Goal: Task Accomplishment & Management: Use online tool/utility

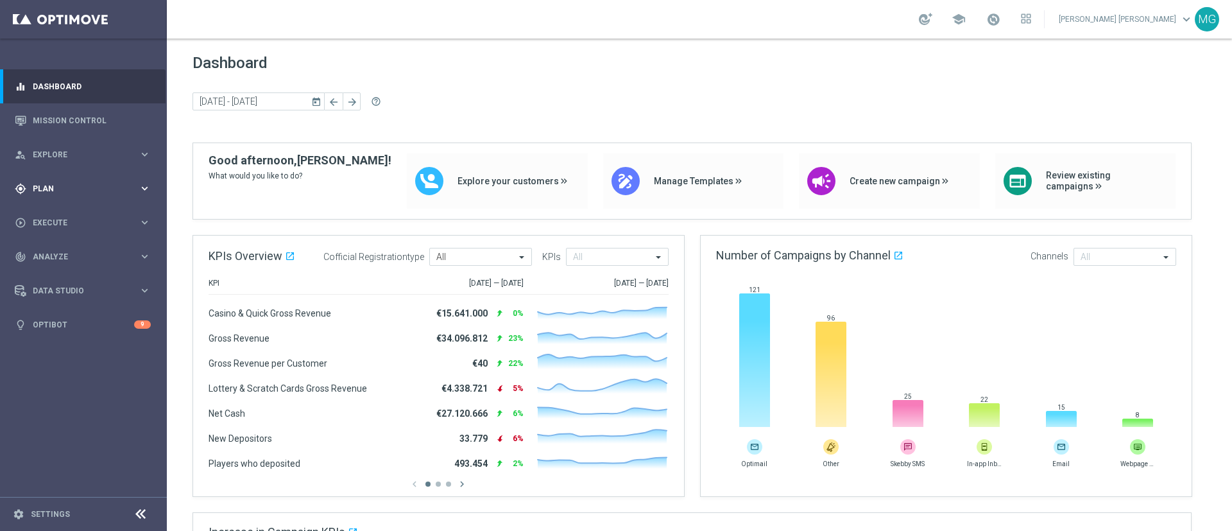
click at [56, 186] on span "Plan" at bounding box center [86, 189] width 106 height 8
click at [71, 214] on link "Target Groups" at bounding box center [83, 215] width 100 height 10
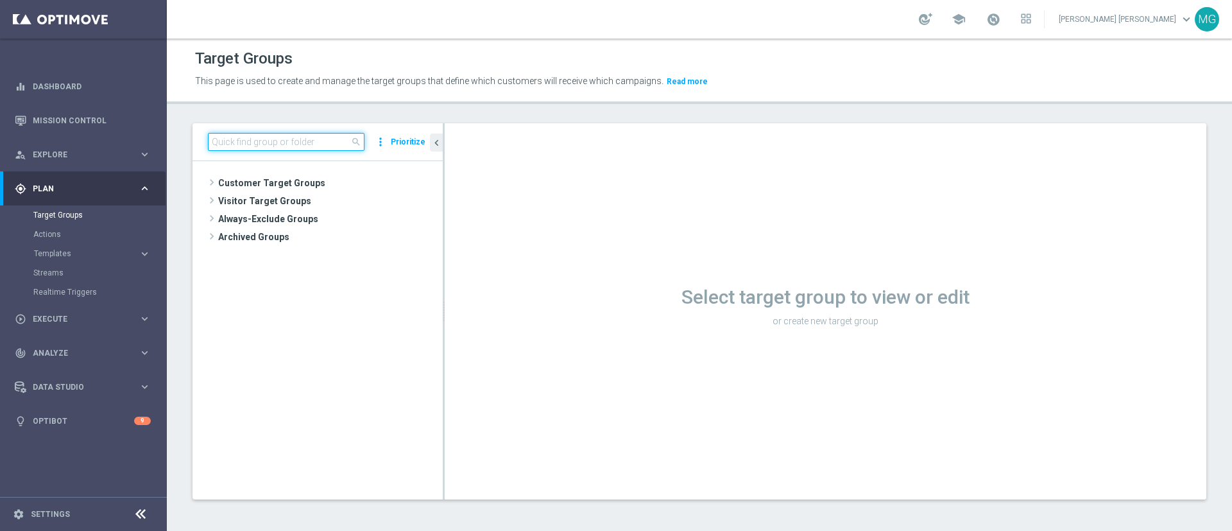
click at [327, 147] on input at bounding box center [286, 142] width 157 height 18
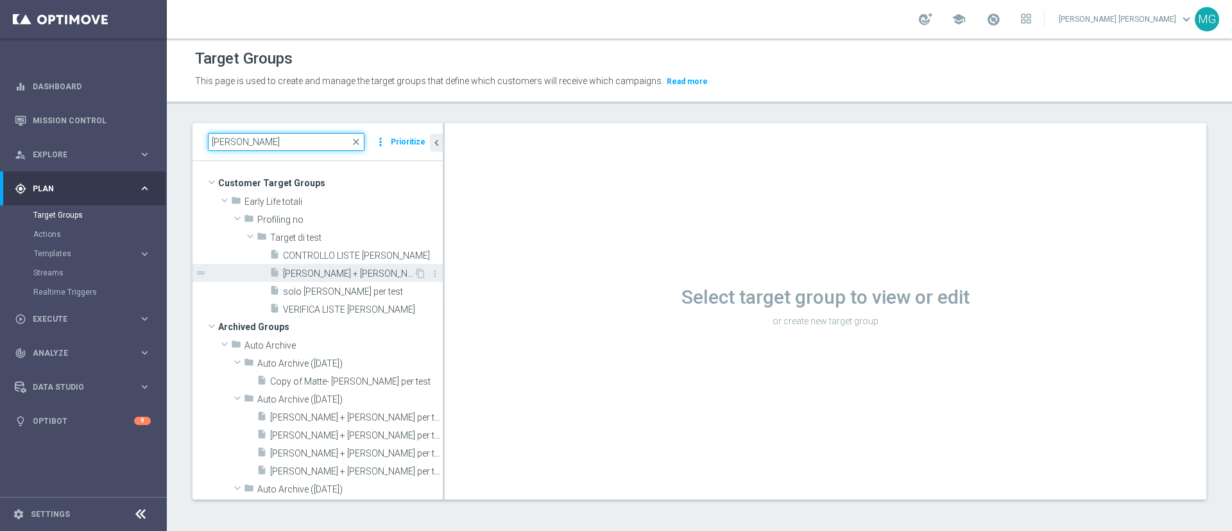
type input "mary"
click at [361, 269] on span "Mary + sara per test" at bounding box center [348, 273] width 131 height 11
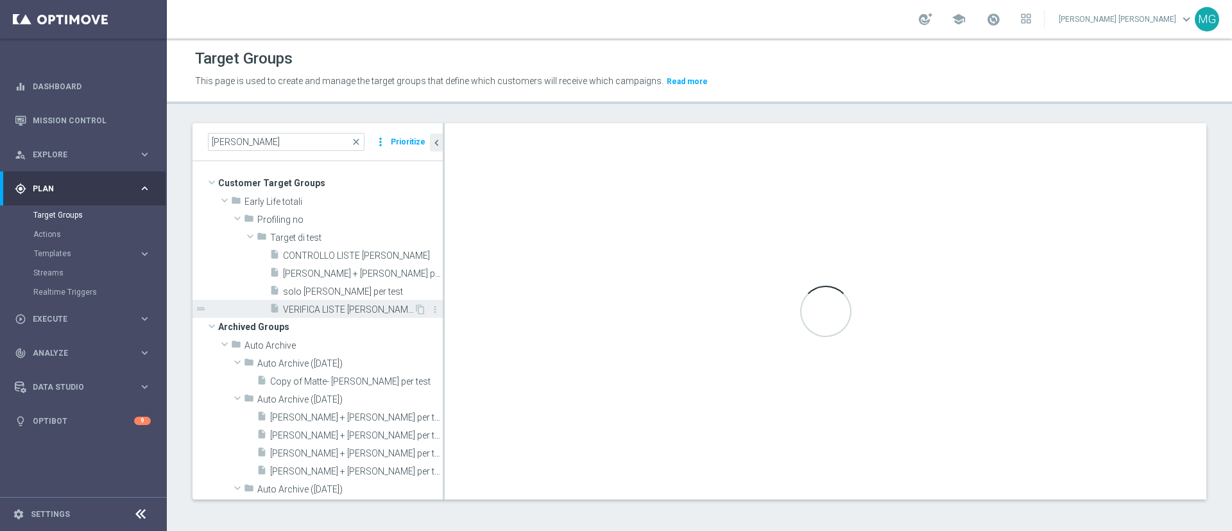
click at [345, 311] on span "VERIFICA LISTE MARY" at bounding box center [348, 309] width 131 height 11
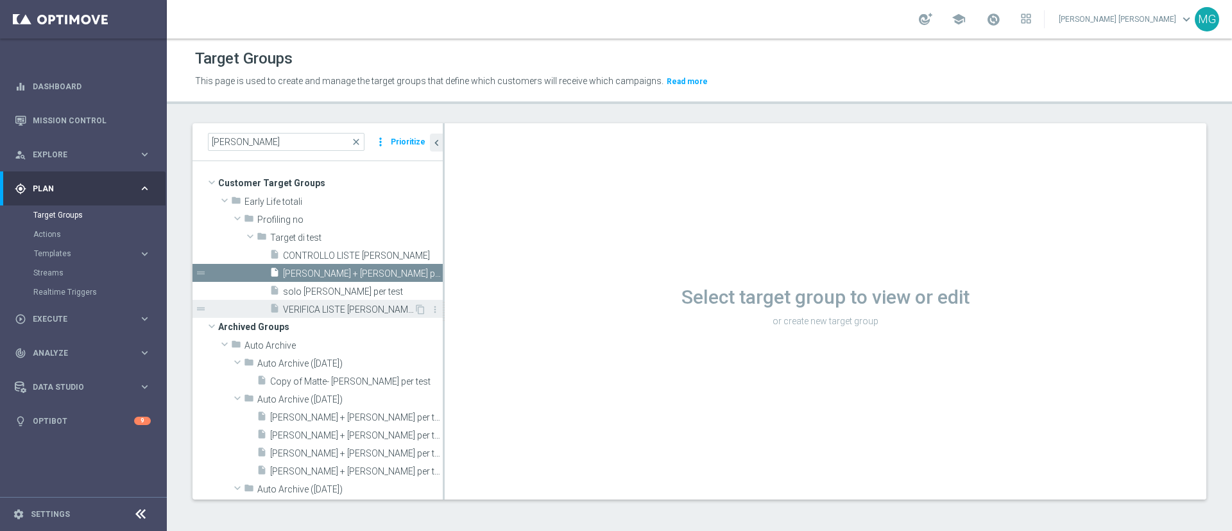
click at [344, 311] on span "VERIFICA LISTE MARY" at bounding box center [348, 309] width 131 height 11
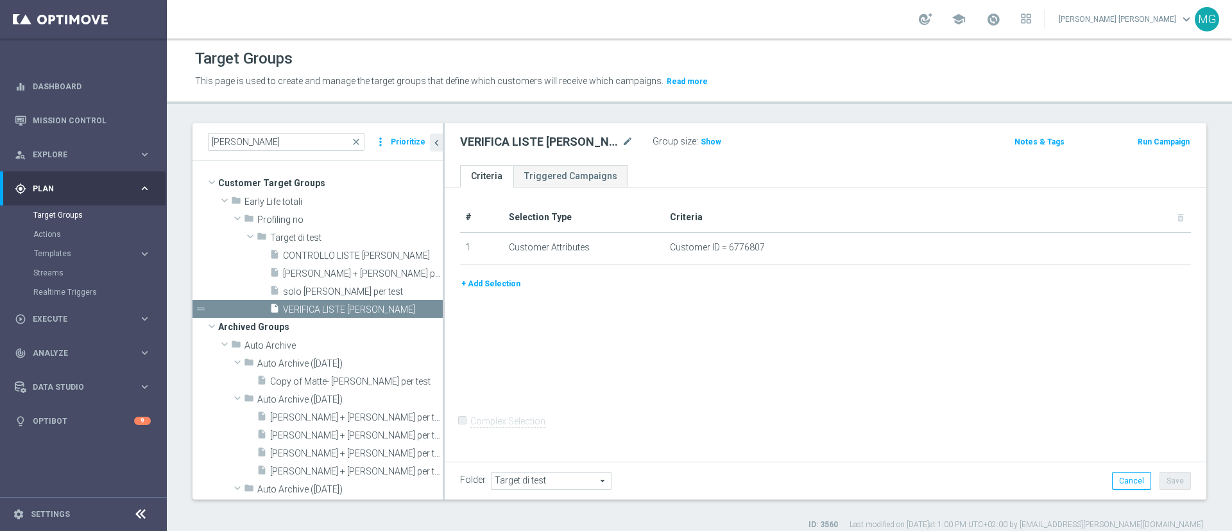
click at [493, 283] on button "+ Add Selection" at bounding box center [491, 283] width 62 height 14
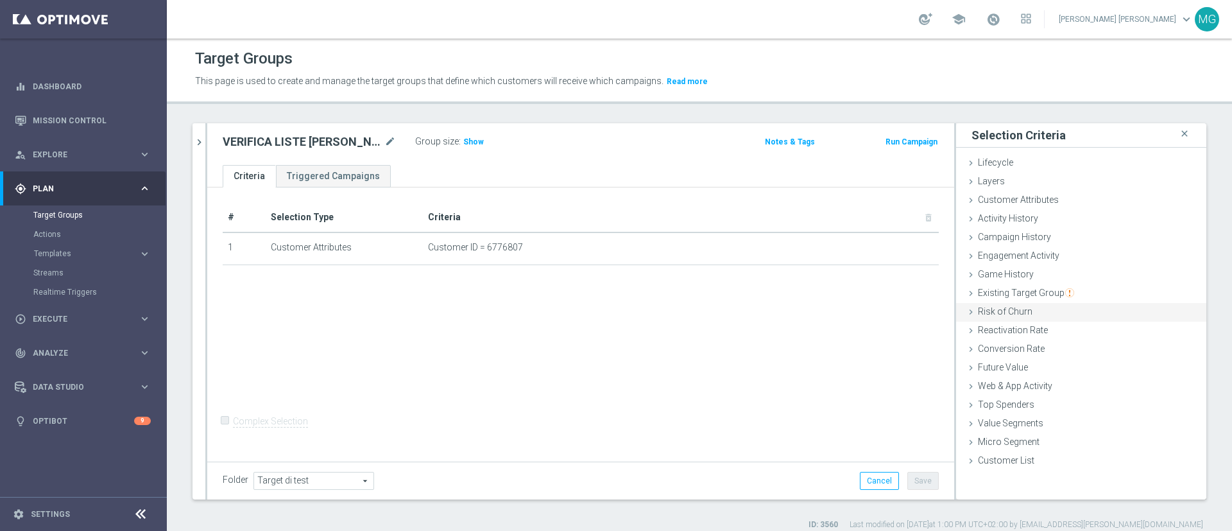
scroll to position [12, 0]
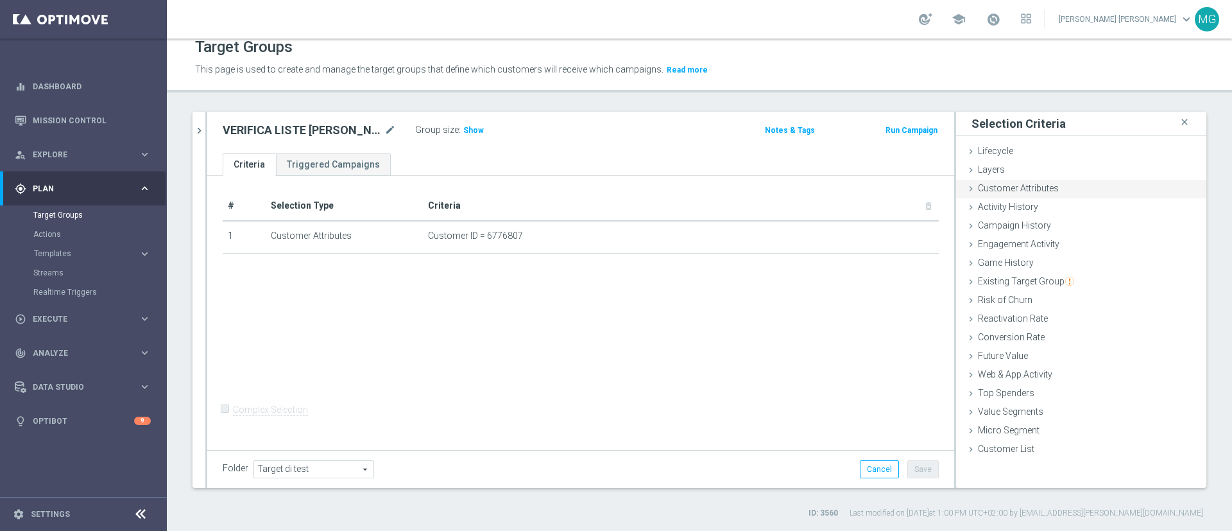
click at [1046, 194] on div "Customer Attributes done" at bounding box center [1081, 189] width 250 height 19
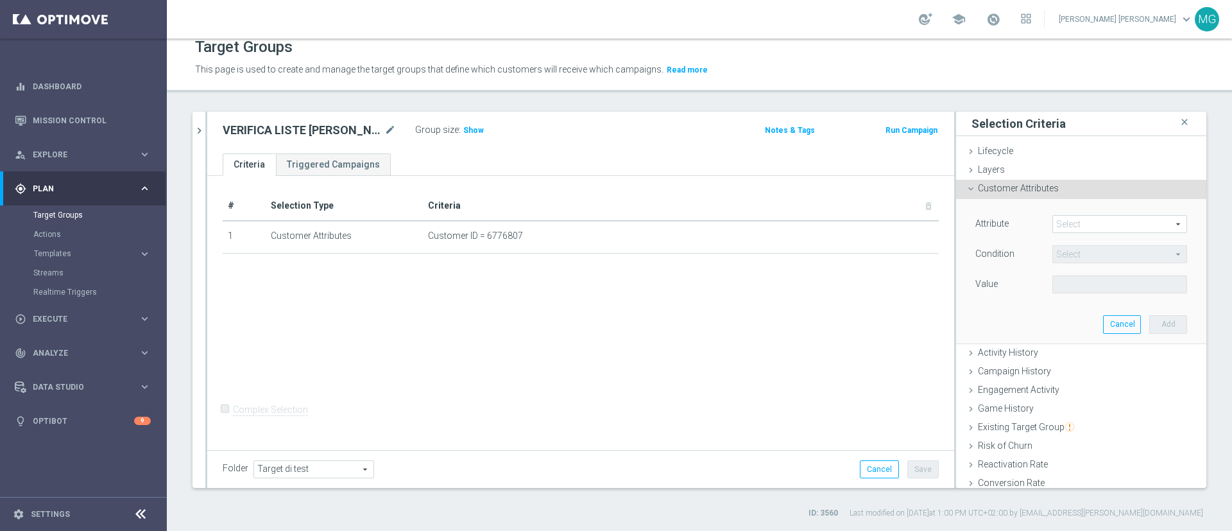
click at [1053, 229] on span at bounding box center [1119, 224] width 133 height 17
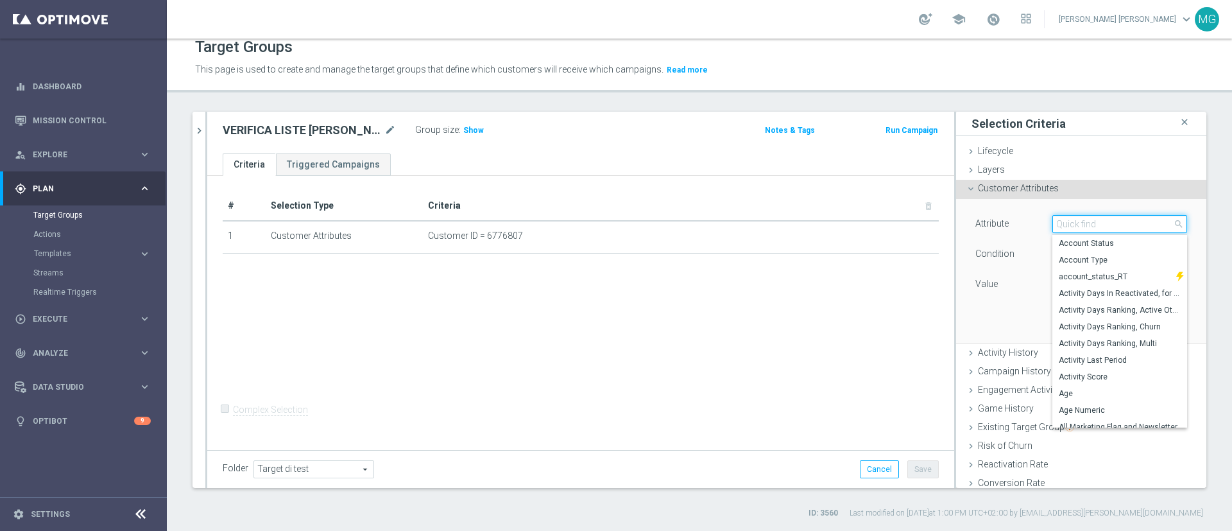
click at [1052, 225] on input "search" at bounding box center [1119, 224] width 135 height 18
type input "cust"
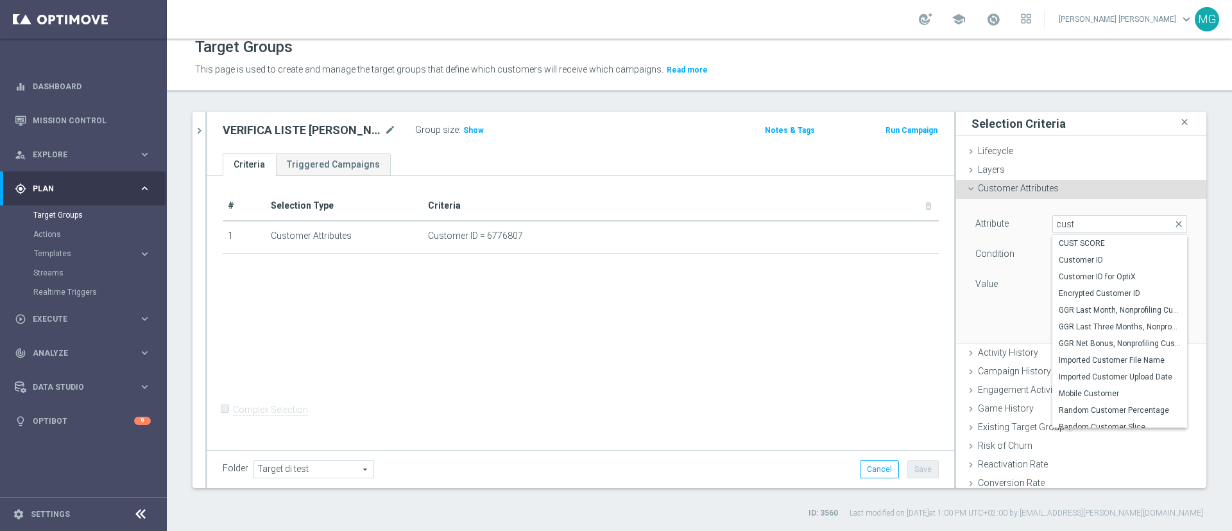
click at [1060, 244] on span "CUST SCORE" at bounding box center [1120, 243] width 122 height 10
type input "CUST SCORE"
type input "="
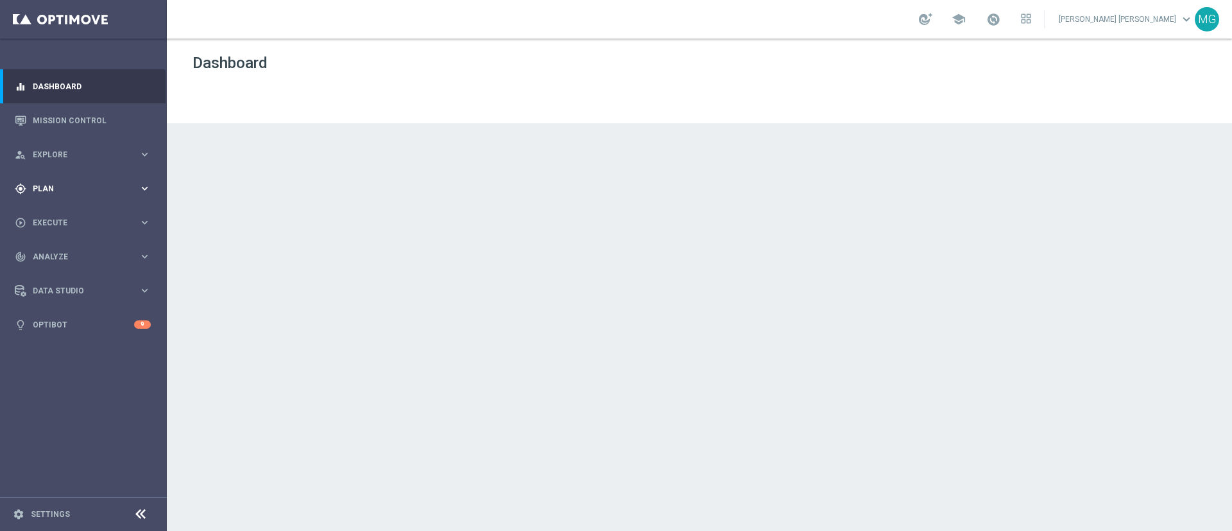
click at [83, 180] on div "gps_fixed Plan keyboard_arrow_right" at bounding box center [83, 188] width 166 height 34
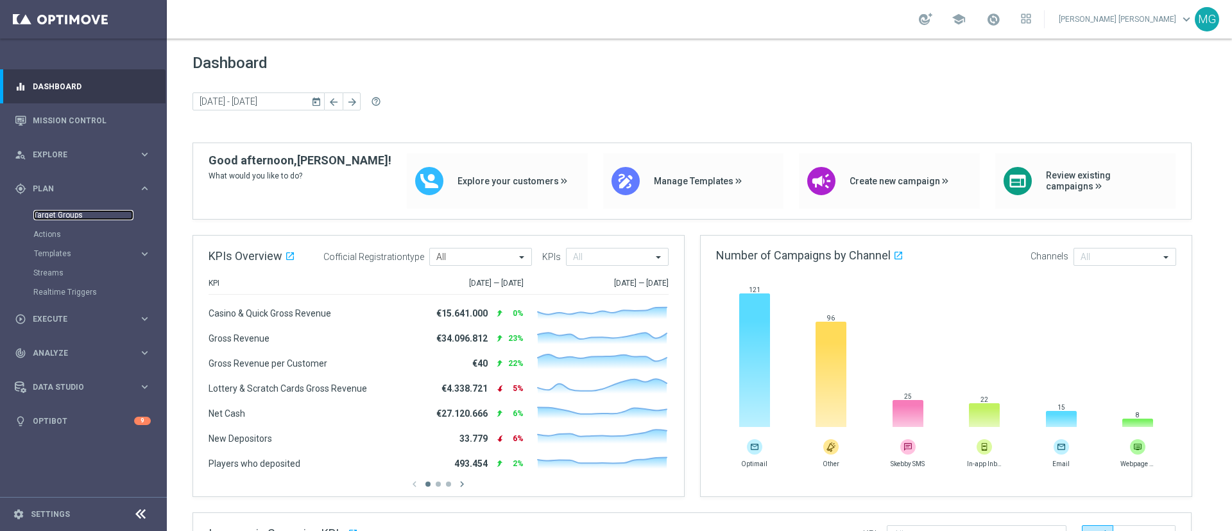
click at [69, 217] on link "Target Groups" at bounding box center [83, 215] width 100 height 10
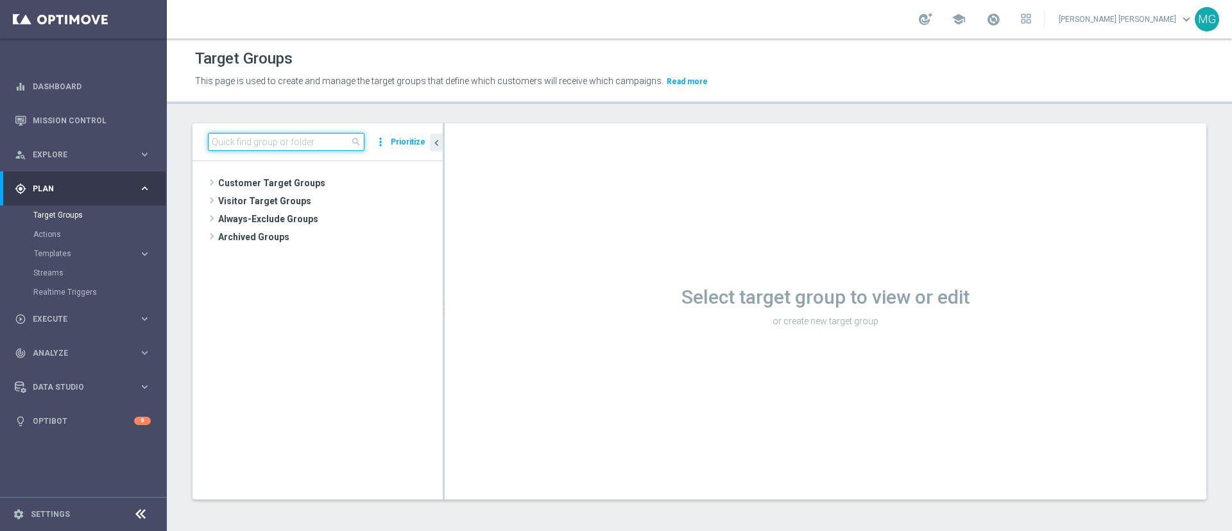
click at [309, 142] on input at bounding box center [286, 142] width 157 height 18
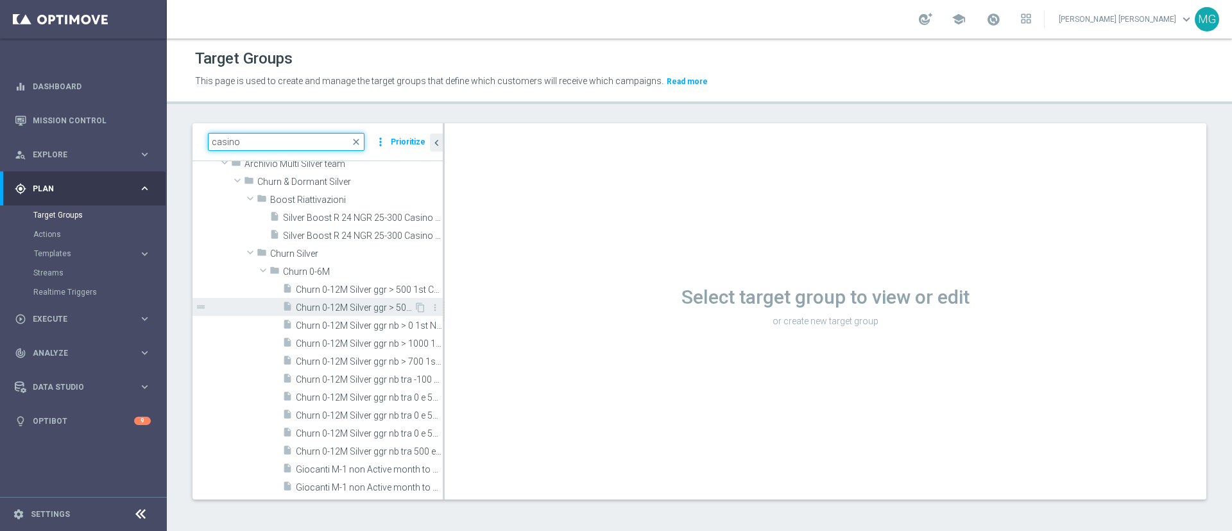
scroll to position [38, 0]
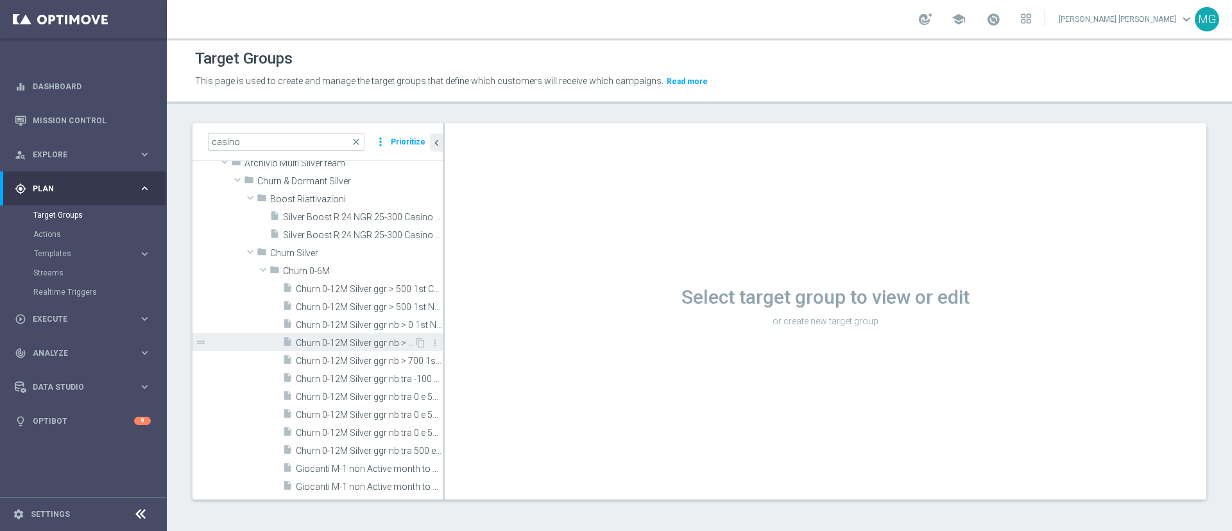
click at [332, 346] on span "Churn 0-12M Silver ggr nb > 1000 1st Casino" at bounding box center [355, 342] width 118 height 11
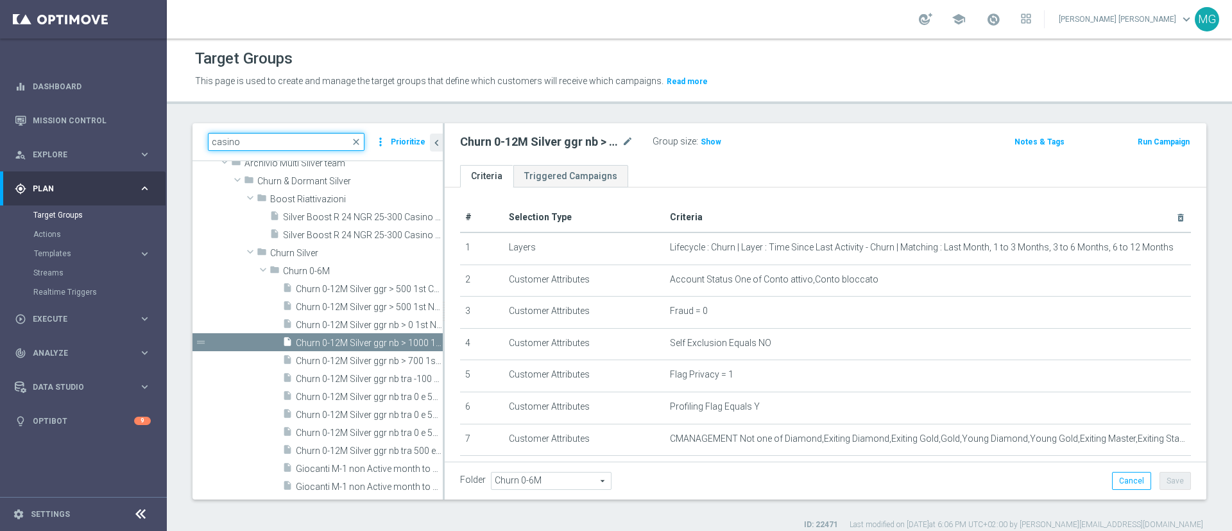
drag, startPoint x: 309, startPoint y: 146, endPoint x: 189, endPoint y: 159, distance: 120.0
click at [189, 159] on div "casino close more_vert Prioritize Customer Target Groups library_add create_new…" at bounding box center [699, 326] width 1065 height 407
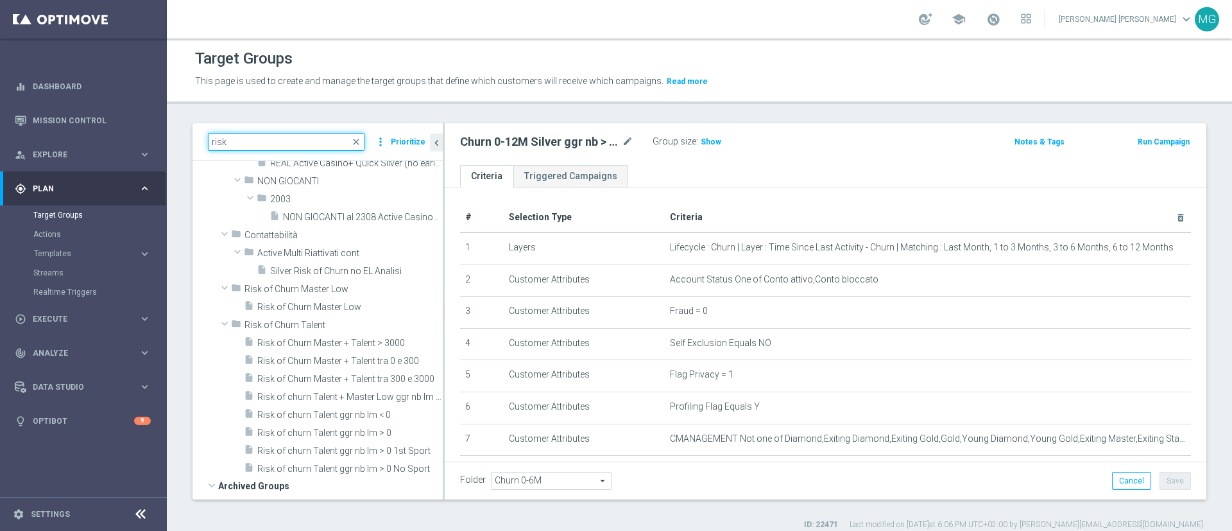
scroll to position [504, 0]
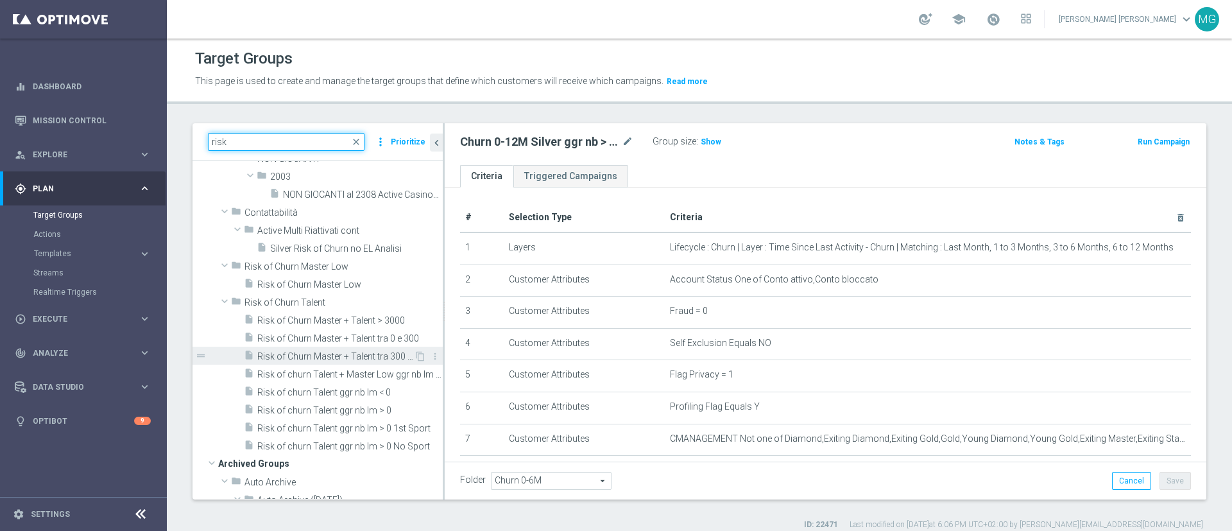
type input "risk"
click at [318, 355] on span "Risk of Churn Master + Talent tra 300 e 3000" at bounding box center [335, 356] width 157 height 11
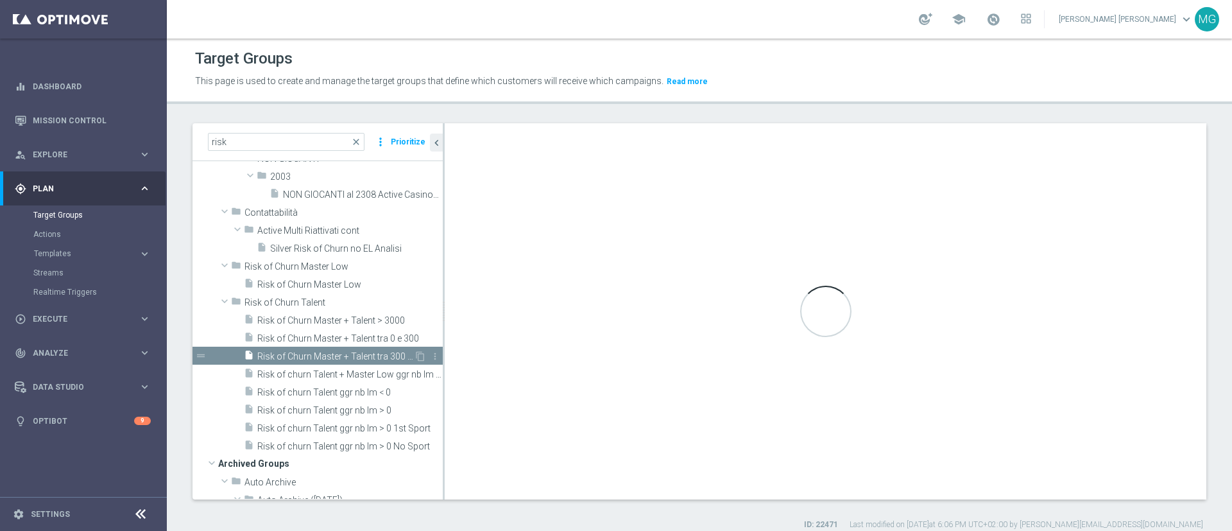
type input "Risk of Churn Talent"
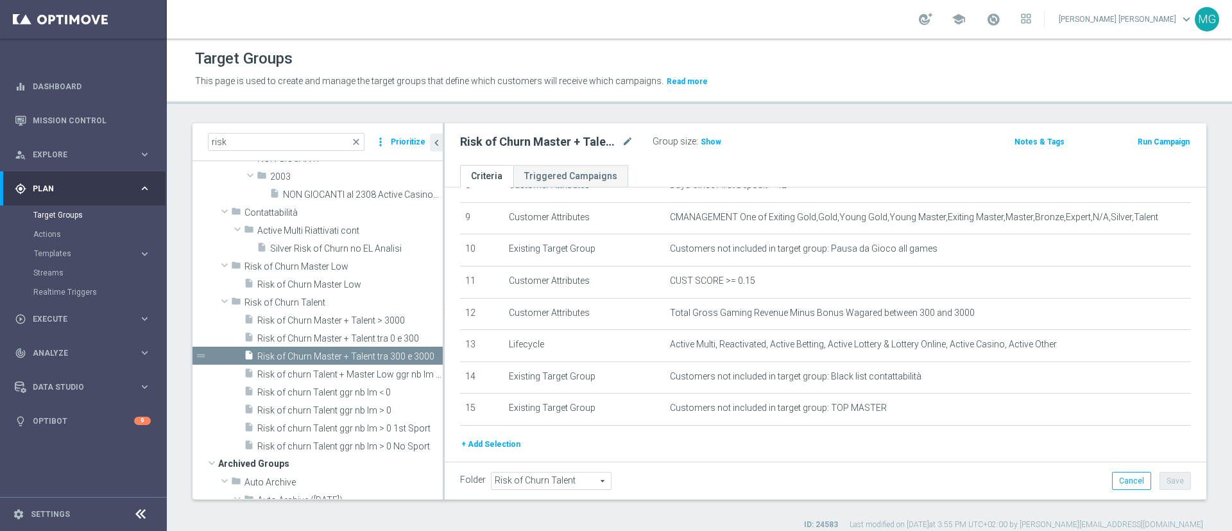
scroll to position [330, 0]
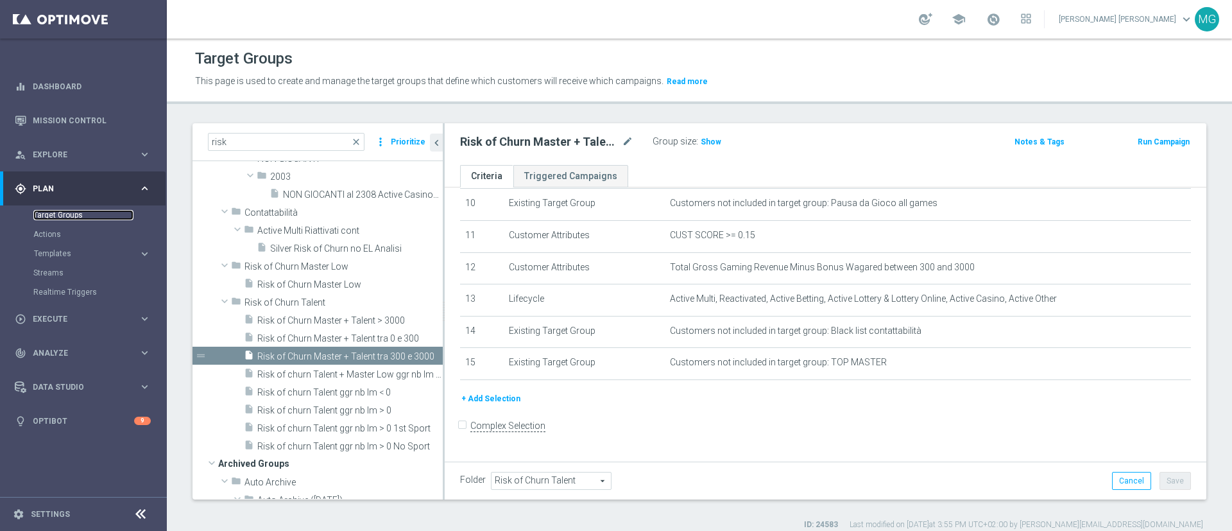
click at [49, 216] on link "Target Groups" at bounding box center [83, 215] width 100 height 10
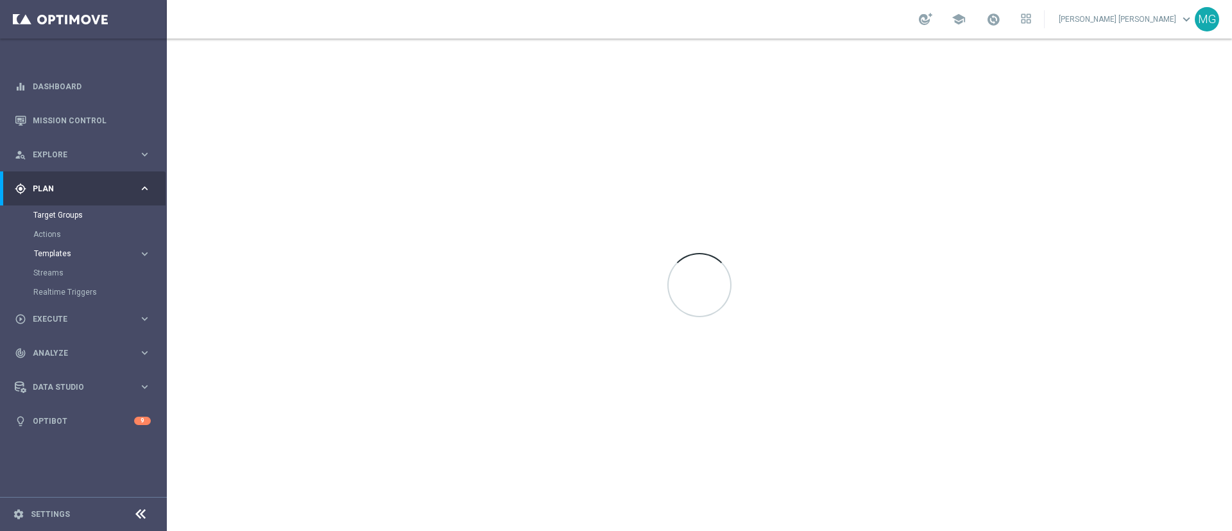
click at [66, 253] on span "Templates" at bounding box center [80, 254] width 92 height 8
click at [61, 271] on link "Optimail" at bounding box center [87, 273] width 94 height 10
click at [58, 270] on link "Optimail" at bounding box center [87, 273] width 94 height 10
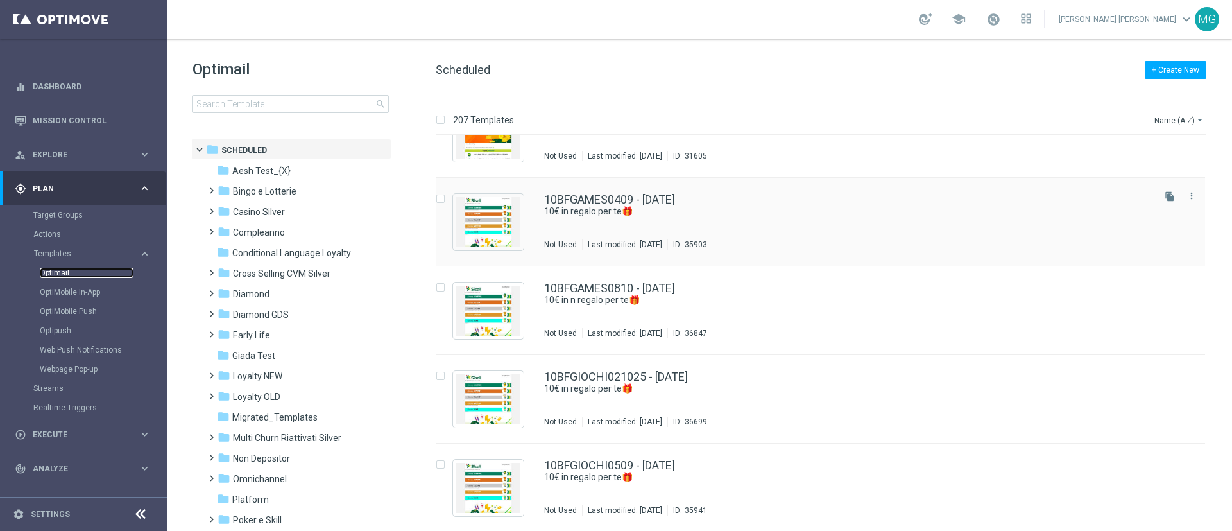
scroll to position [40, 0]
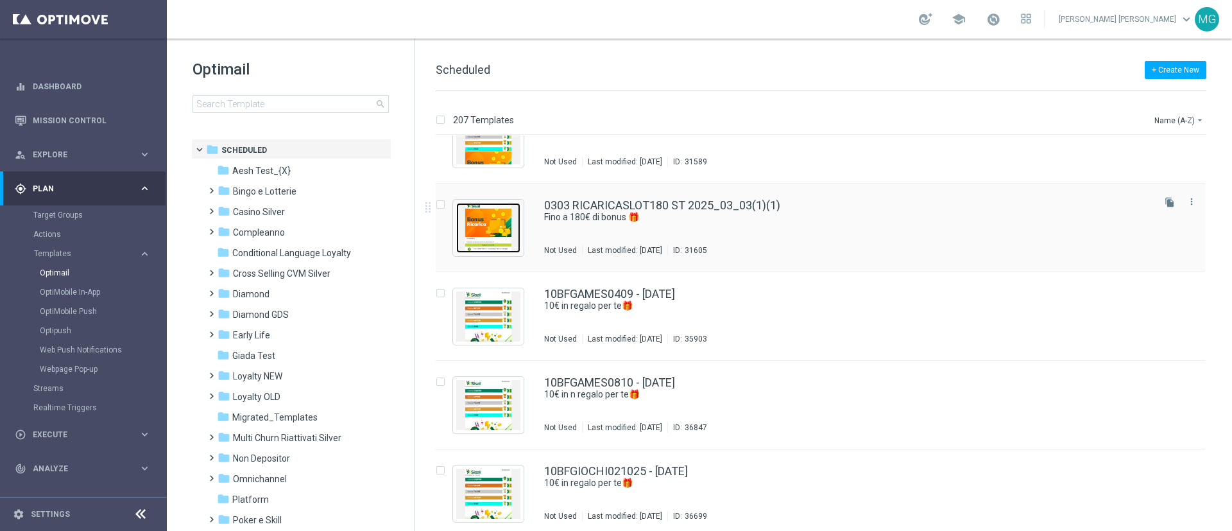
click at [486, 212] on img "Press SPACE to select this row." at bounding box center [488, 228] width 64 height 50
